Goal: Task Accomplishment & Management: Manage account settings

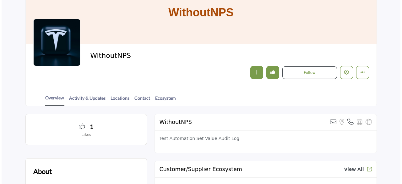
scroll to position [63, 0]
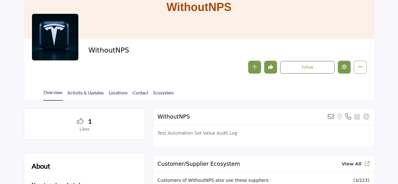
click at [348, 67] on button "Edit company" at bounding box center [344, 67] width 13 height 13
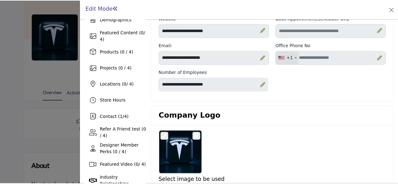
scroll to position [76, 1]
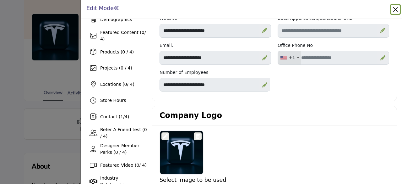
click at [393, 9] on button "Close" at bounding box center [395, 9] width 9 height 9
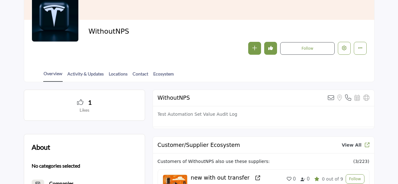
scroll to position [82, 0]
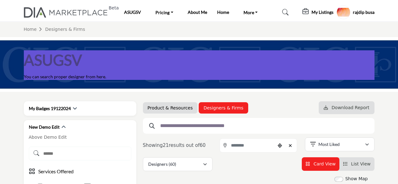
click at [42, 44] on div "ASUGSV You can search proper designer from here." at bounding box center [199, 64] width 398 height 55
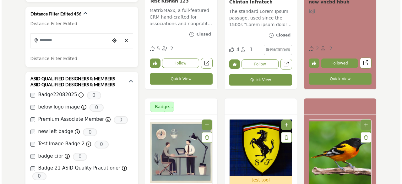
scroll to position [331, 0]
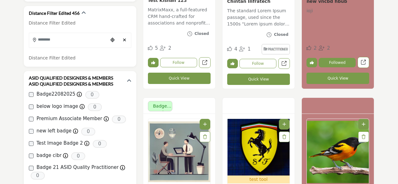
click at [264, 79] on button "Quick View" at bounding box center [258, 78] width 63 height 11
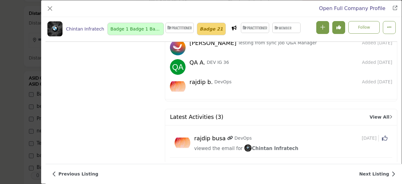
scroll to position [1455, 0]
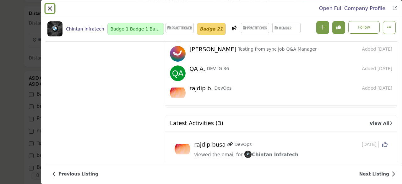
click at [50, 9] on button "Close" at bounding box center [49, 8] width 9 height 9
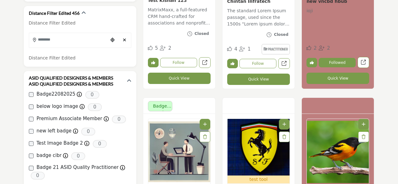
click at [254, 77] on button "Quick View" at bounding box center [258, 78] width 63 height 11
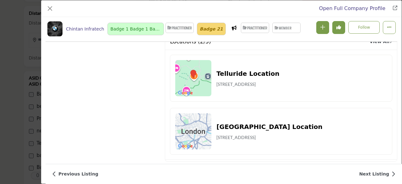
scroll to position [1889, 0]
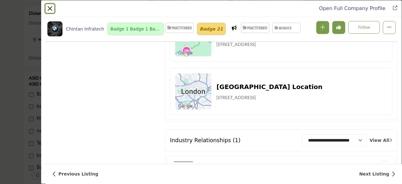
click at [51, 9] on button "Close" at bounding box center [49, 8] width 9 height 9
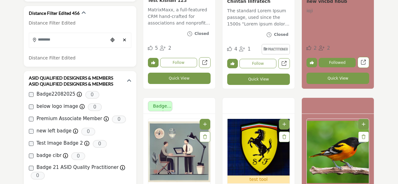
click at [179, 81] on button "Quick View" at bounding box center [179, 77] width 63 height 11
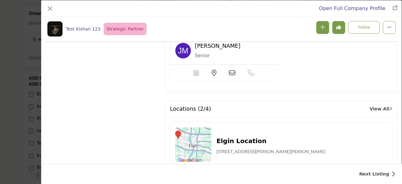
scroll to position [1833, 0]
click at [50, 9] on button "Close" at bounding box center [49, 8] width 9 height 9
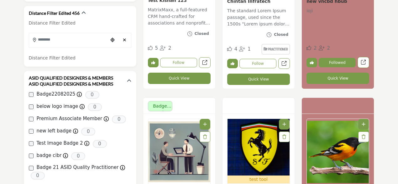
click at [185, 80] on button "Quick View" at bounding box center [179, 77] width 63 height 11
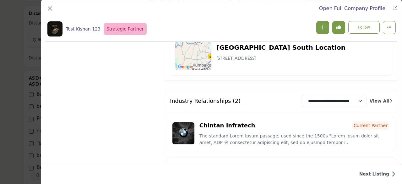
scroll to position [1988, 0]
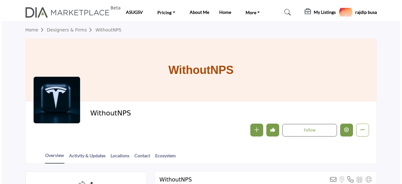
scroll to position [82, 0]
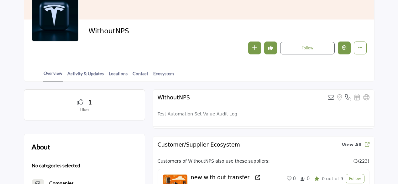
click at [344, 51] on button "Edit company" at bounding box center [344, 47] width 13 height 13
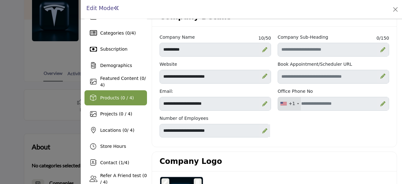
scroll to position [0, 1]
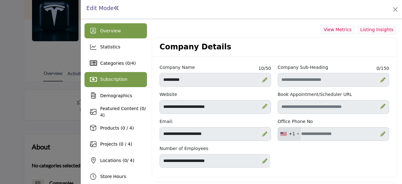
click at [120, 81] on span "Subscription" at bounding box center [113, 79] width 27 height 5
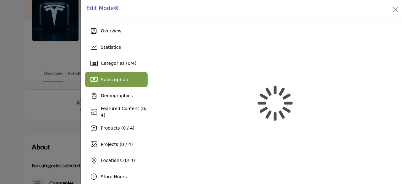
scroll to position [0, 0]
